Goal: Book appointment/travel/reservation

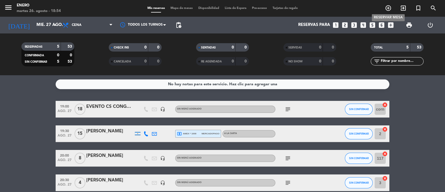
click at [388, 8] on icon "add_circle_outline" at bounding box center [388, 8] width 7 height 7
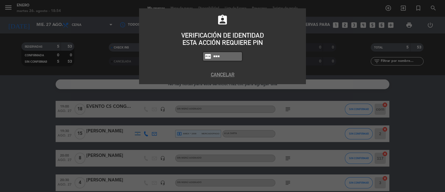
type input "6082"
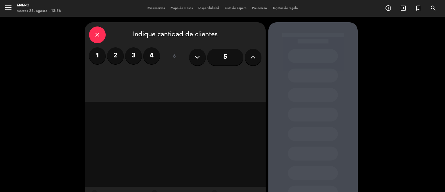
click at [252, 56] on icon at bounding box center [252, 57] width 5 height 8
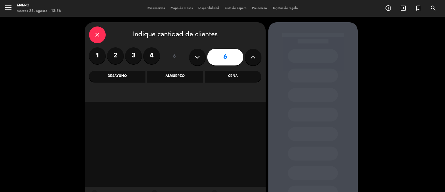
click at [252, 56] on icon at bounding box center [252, 57] width 5 height 8
click at [251, 56] on icon at bounding box center [252, 57] width 5 height 8
click at [256, 58] on button at bounding box center [253, 57] width 17 height 17
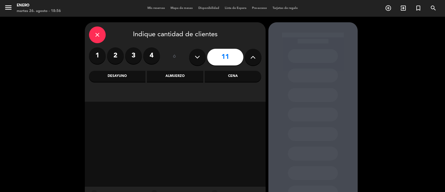
click at [255, 58] on button at bounding box center [253, 57] width 17 height 17
click at [257, 56] on button at bounding box center [253, 57] width 17 height 17
click at [255, 55] on button at bounding box center [253, 57] width 17 height 17
click at [255, 55] on icon at bounding box center [252, 57] width 5 height 8
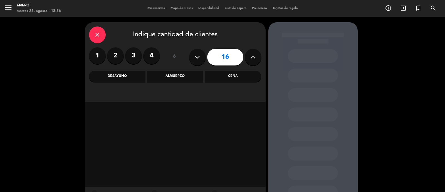
click at [255, 56] on icon at bounding box center [252, 57] width 5 height 8
click at [254, 56] on icon at bounding box center [252, 57] width 5 height 8
type input "20"
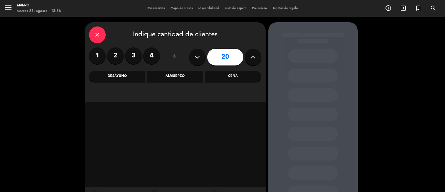
click at [214, 77] on div "Cena" at bounding box center [233, 76] width 56 height 11
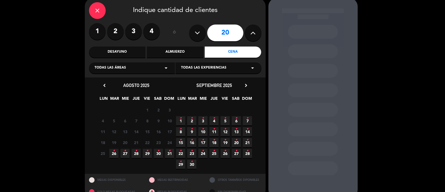
scroll to position [35, 0]
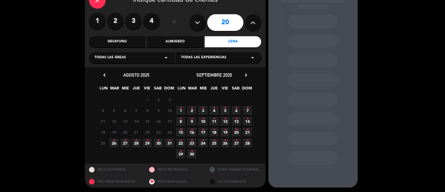
click at [160, 142] on span "30 •" at bounding box center [158, 142] width 9 height 9
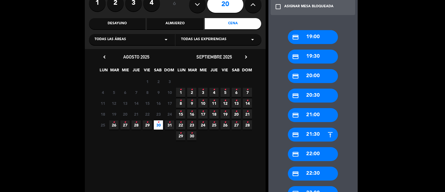
scroll to position [92, 0]
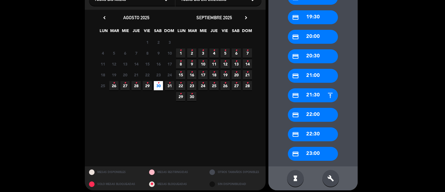
click at [317, 113] on div "credit_card 22:00" at bounding box center [313, 115] width 50 height 14
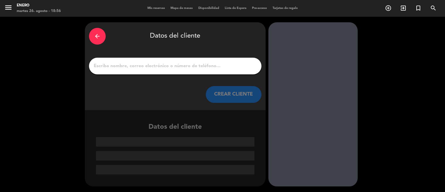
scroll to position [0, 0]
click at [154, 64] on input "1" at bounding box center [175, 66] width 164 height 8
paste input "[PERSON_NAME]"
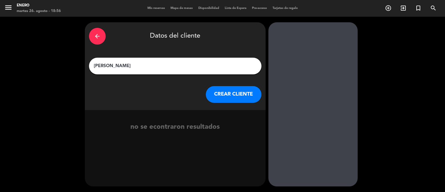
type input "[PERSON_NAME]"
click at [237, 94] on button "CREAR CLIENTE" at bounding box center [234, 94] width 56 height 17
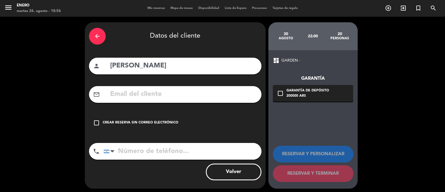
click at [103, 124] on div "Crear reserva sin correo electrónico" at bounding box center [141, 123] width 76 height 6
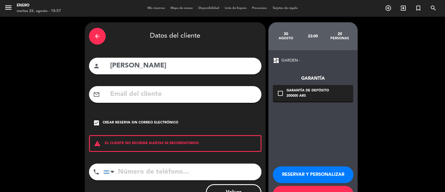
click at [339, 173] on button "RESERVAR Y PERSONALIZAR" at bounding box center [313, 174] width 81 height 17
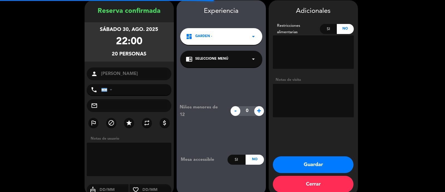
scroll to position [22, 0]
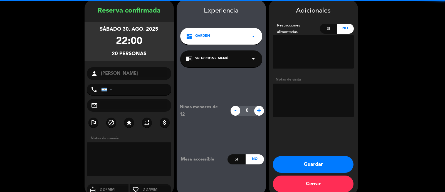
click at [299, 92] on textarea at bounding box center [313, 99] width 81 height 33
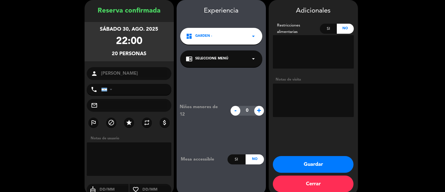
paste textarea "( 3 inv + 17 pagos ) ([PERSON_NAME] de cortesía )"
click at [128, 120] on icon "star" at bounding box center [129, 122] width 7 height 7
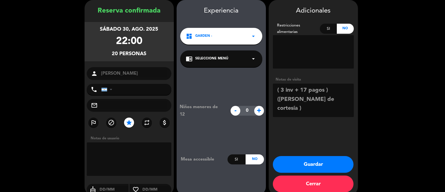
click at [306, 110] on textarea at bounding box center [313, 99] width 81 height 33
drag, startPoint x: 338, startPoint y: 91, endPoint x: 274, endPoint y: 87, distance: 64.4
click at [274, 86] on textarea at bounding box center [313, 99] width 81 height 33
click at [279, 91] on textarea at bounding box center [313, 99] width 81 height 33
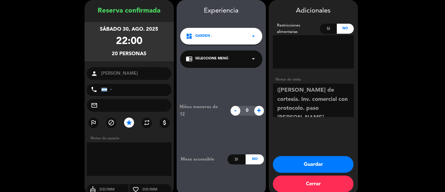
click at [281, 90] on textarea at bounding box center [313, 99] width 81 height 33
click at [341, 107] on textarea at bounding box center [313, 99] width 81 height 33
click at [278, 90] on textarea at bounding box center [313, 99] width 81 height 33
type textarea "3 INV+ 17 PAGOS .[PERSON_NAME] de cortesía. Inv. comercial con protocolo. paso …"
click at [310, 163] on button "Guardar" at bounding box center [313, 164] width 81 height 17
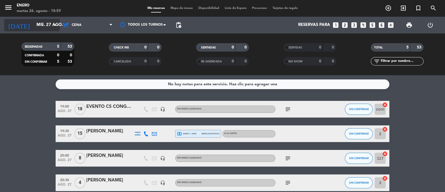
click at [55, 27] on icon "arrow_drop_down" at bounding box center [55, 25] width 7 height 7
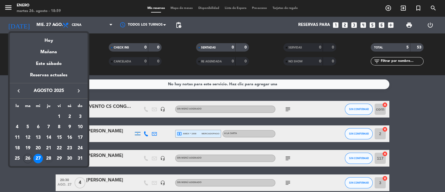
click at [49, 159] on div "28" at bounding box center [48, 158] width 9 height 9
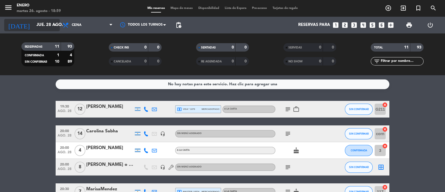
click at [58, 27] on icon "arrow_drop_down" at bounding box center [55, 25] width 7 height 7
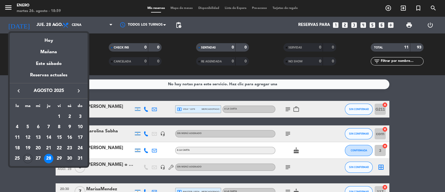
click at [70, 157] on div "30" at bounding box center [69, 158] width 9 height 9
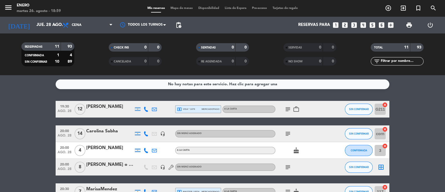
type input "sáb. 30 ago."
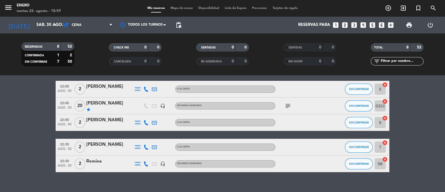
scroll to position [94, 0]
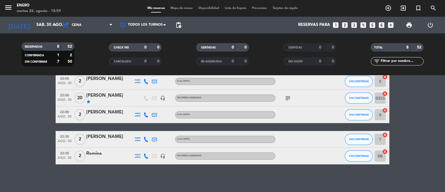
click at [108, 96] on div "[PERSON_NAME]" at bounding box center [109, 95] width 47 height 7
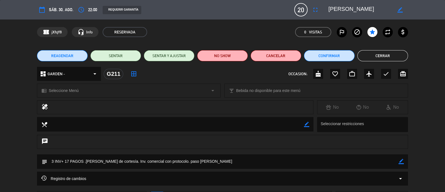
click at [402, 161] on icon "border_color" at bounding box center [401, 161] width 5 height 5
drag, startPoint x: 233, startPoint y: 161, endPoint x: 85, endPoint y: 162, distance: 148.6
click at [85, 162] on textarea at bounding box center [222, 161] width 351 height 14
click at [61, 161] on textarea at bounding box center [222, 161] width 351 height 14
click at [234, 162] on textarea at bounding box center [222, 161] width 351 height 14
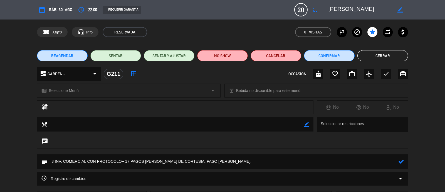
type textarea "3 INV. COMERCIAL CON PROTOCOLO+ 17 PAGOS [PERSON_NAME] DE CORTESIA. PASO [PERSO…"
click at [403, 162] on icon at bounding box center [401, 161] width 5 height 5
click at [372, 33] on icon "star" at bounding box center [372, 32] width 7 height 7
click at [373, 32] on icon "star" at bounding box center [372, 32] width 7 height 7
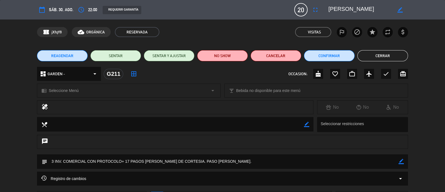
click at [373, 32] on icon "star" at bounding box center [372, 32] width 7 height 7
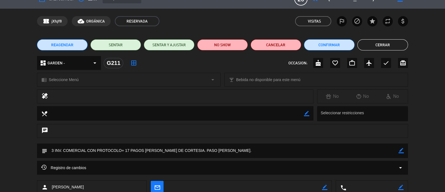
scroll to position [0, 0]
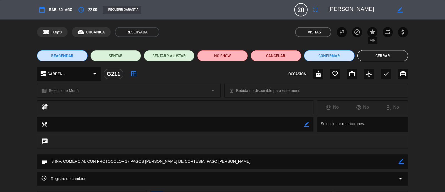
click at [372, 32] on icon "star" at bounding box center [372, 32] width 7 height 7
